Goal: Share content

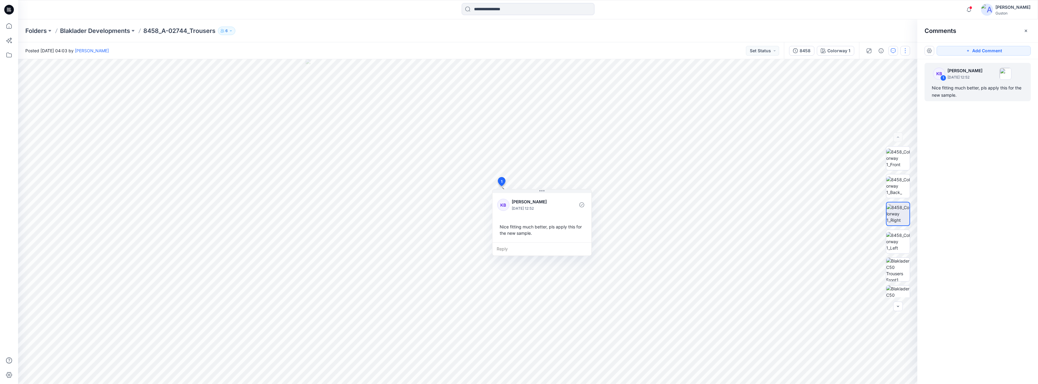
click at [906, 51] on button "button" at bounding box center [906, 51] width 10 height 10
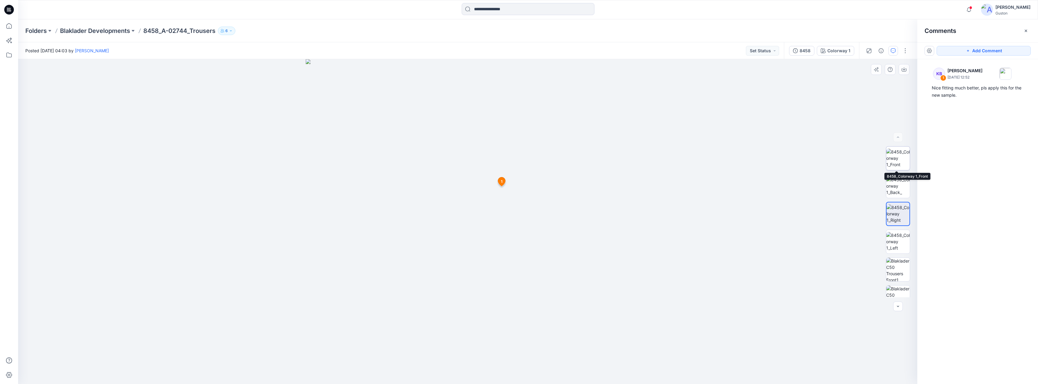
click at [897, 158] on img at bounding box center [898, 157] width 24 height 19
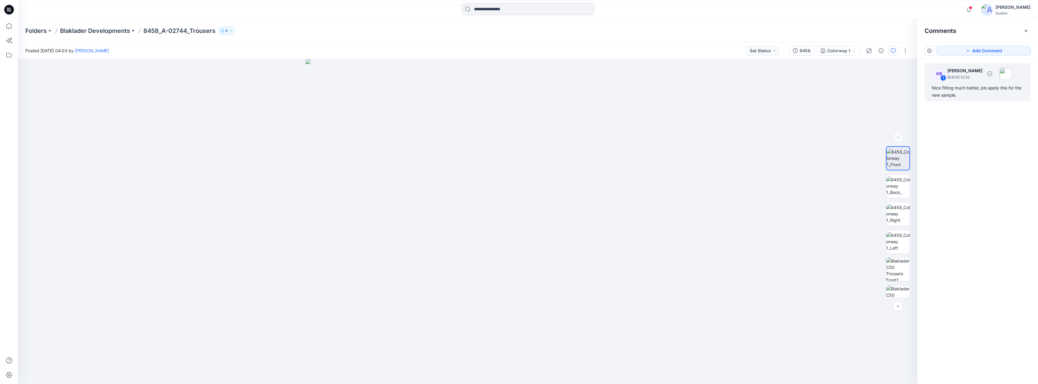
click at [983, 78] on p "[DATE] 12:52" at bounding box center [965, 77] width 35 height 6
drag, startPoint x: 544, startPoint y: 191, endPoint x: 557, endPoint y: 208, distance: 21.5
click at [557, 208] on icon at bounding box center [557, 207] width 1 height 1
click at [906, 50] on button "button" at bounding box center [906, 51] width 10 height 10
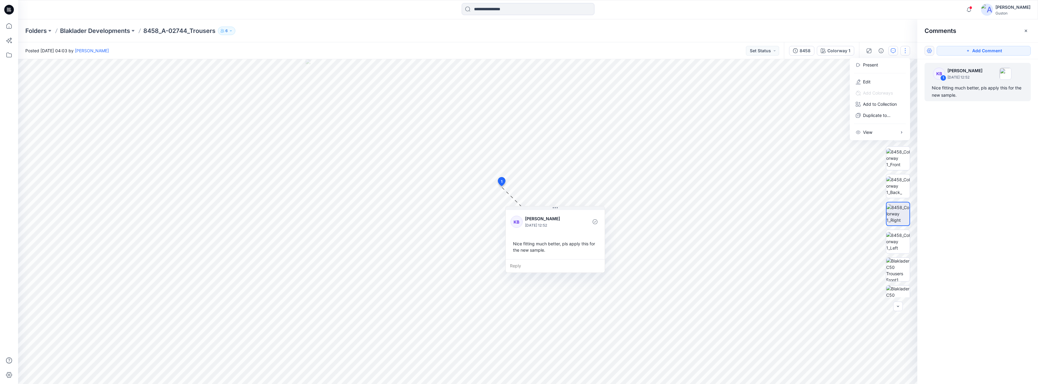
click at [929, 49] on button "button" at bounding box center [930, 51] width 10 height 10
click at [942, 88] on p "Show all in current view" at bounding box center [953, 88] width 46 height 6
click at [905, 159] on img at bounding box center [898, 157] width 24 height 19
click at [930, 52] on button "button" at bounding box center [930, 51] width 10 height 10
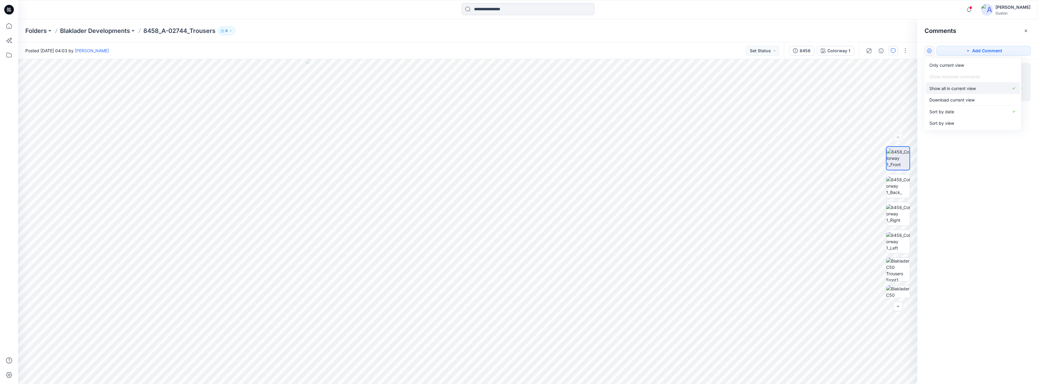
click at [936, 89] on p "Show all in current view" at bounding box center [953, 88] width 46 height 6
click at [982, 81] on div "KB 1 [PERSON_NAME] [DATE] 12:52 Nice fitting much better, pls apply this for th…" at bounding box center [978, 82] width 106 height 38
click at [955, 75] on p "[DATE] 12:52" at bounding box center [965, 77] width 35 height 6
click at [960, 69] on p "[PERSON_NAME]" at bounding box center [965, 70] width 35 height 7
click at [890, 186] on img at bounding box center [898, 185] width 24 height 19
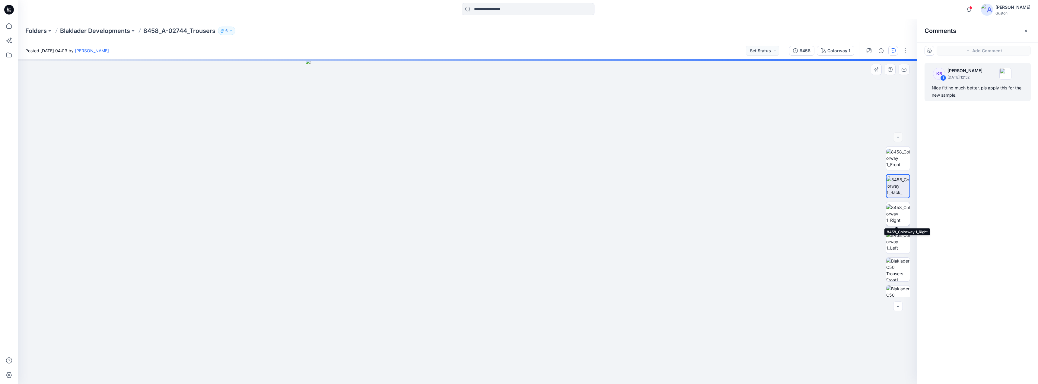
drag, startPoint x: 896, startPoint y: 207, endPoint x: 897, endPoint y: 218, distance: 10.7
click at [896, 206] on img at bounding box center [898, 213] width 24 height 19
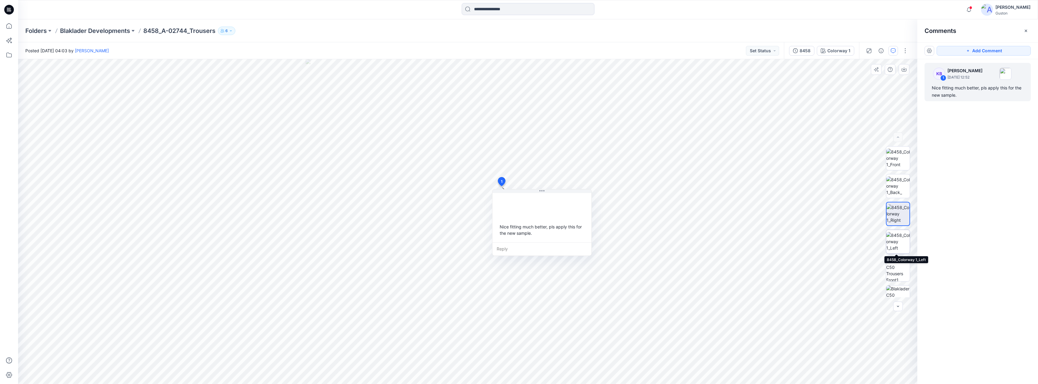
click at [898, 238] on img at bounding box center [898, 241] width 24 height 19
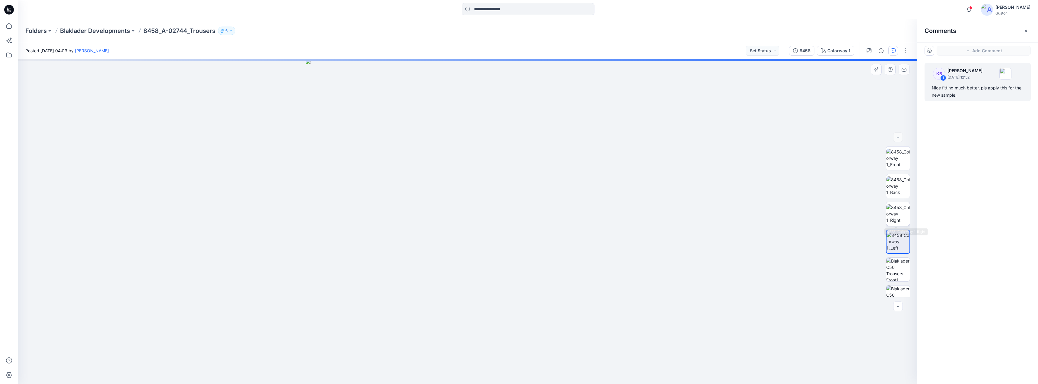
click at [896, 214] on img at bounding box center [898, 213] width 24 height 19
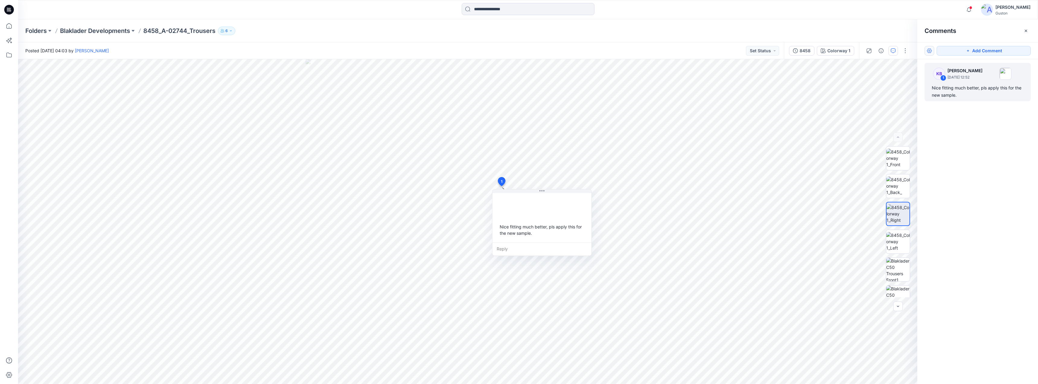
click at [931, 51] on button "button" at bounding box center [930, 51] width 10 height 10
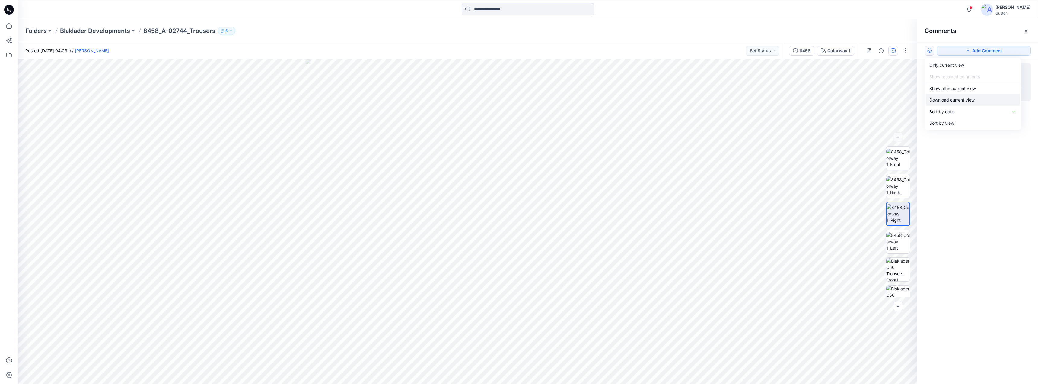
click at [944, 99] on p "Download current view" at bounding box center [952, 100] width 45 height 6
click at [926, 53] on button "button" at bounding box center [930, 51] width 10 height 10
click at [944, 88] on p "Show all in current view" at bounding box center [953, 88] width 46 height 6
click at [955, 76] on p "[DATE] 12:52" at bounding box center [965, 77] width 35 height 6
click at [928, 50] on button "button" at bounding box center [930, 51] width 10 height 10
